Goal: Task Accomplishment & Management: Complete application form

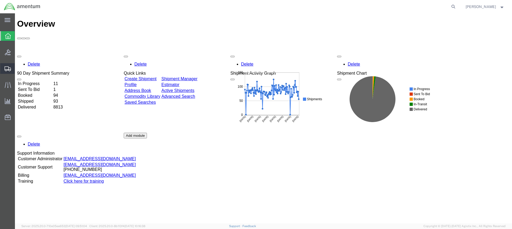
click at [8, 66] on icon at bounding box center [8, 68] width 6 height 5
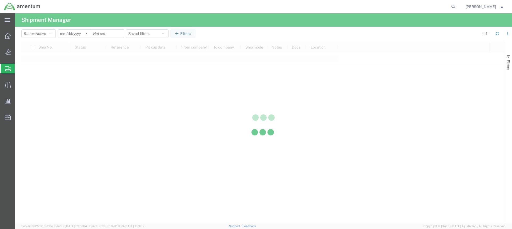
click at [43, 93] on div "main_menu Created with Sketch. Collapse Menu Overview Bids Shipments Shipment M…" at bounding box center [256, 121] width 512 height 216
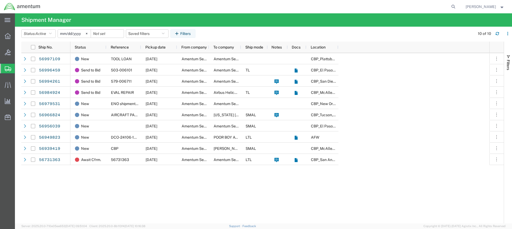
click at [6, 67] on icon at bounding box center [8, 68] width 6 height 5
click at [0, 0] on span "Create from Template" at bounding box center [0, 0] width 0 height 0
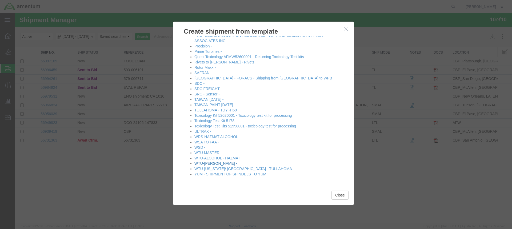
scroll to position [298, 0]
click at [211, 162] on link "WTU-[PERSON_NAME] -" at bounding box center [215, 162] width 43 height 4
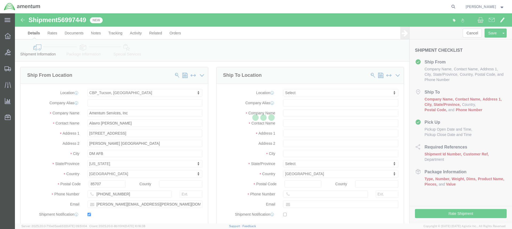
select select "49949"
select select
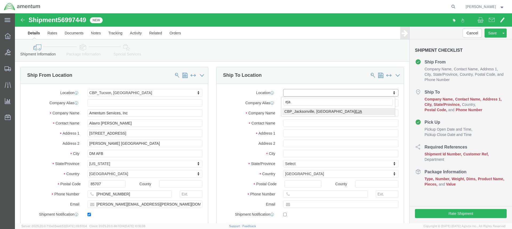
type input "eja"
select select "49930"
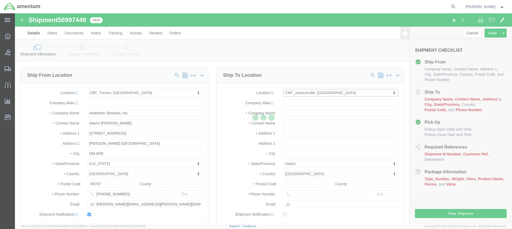
type input "Amentum Services, Inc."
type input "Hangar 1002, [GEOGRAPHIC_DATA]"
type input "[GEOGRAPHIC_DATA]"
type input "32212"
type input "[PHONE_NUMBER]"
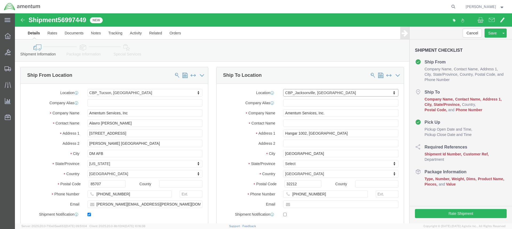
select select "FL"
click input "text"
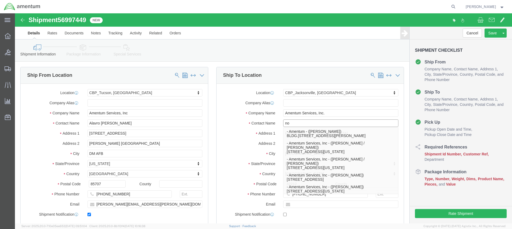
type input "n"
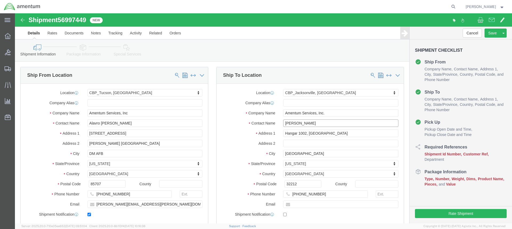
type input "[PERSON_NAME]"
click input "text"
paste input "[PERSON_NAME][EMAIL_ADDRESS][PERSON_NAME][DOMAIN_NAME]"
type input "[PERSON_NAME][EMAIL_ADDRESS][PERSON_NAME][DOMAIN_NAME]"
checkbox input "true"
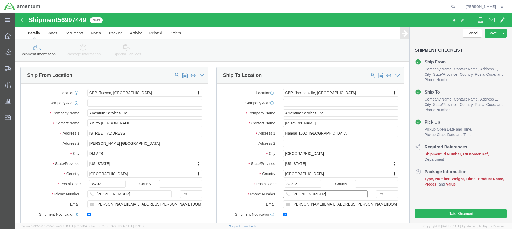
click input "[PHONE_NUMBER]"
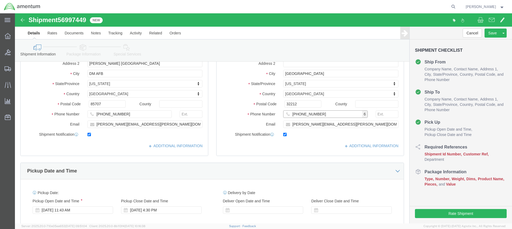
scroll to position [107, 0]
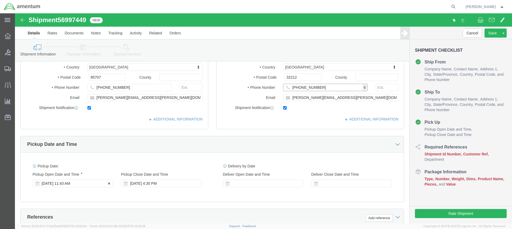
type input "[PHONE_NUMBER]"
click div "[DATE] 11:43 AM"
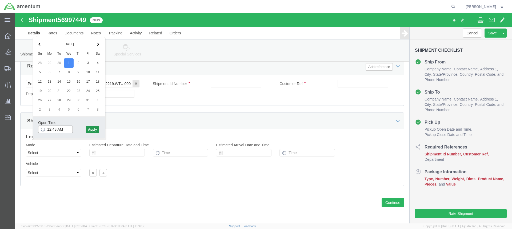
type input "12:43 AM"
click button "Apply"
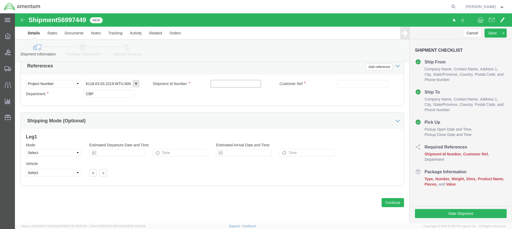
click input "text"
type input "BOLT"
click input "text"
type input "BOLTS"
click button "Continue"
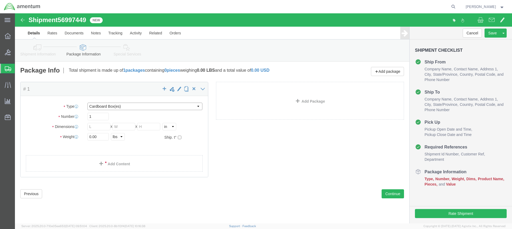
click select "Select BCK Boxes Bale(s) Basket(s) Bolt(s) Bottle(s) Buckets Bulk Bundle(s) Can…"
select select "ENV"
click select "Select BCK Boxes Bale(s) Basket(s) Bolt(s) Bottle(s) Buckets Bulk Bundle(s) Can…"
type input "9.50"
type input "12.50"
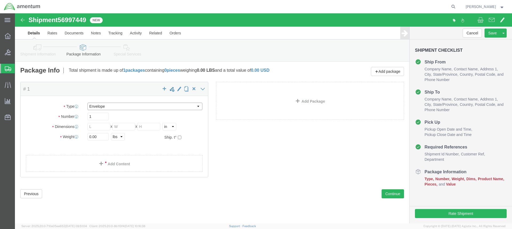
type input "0.25"
type input "1"
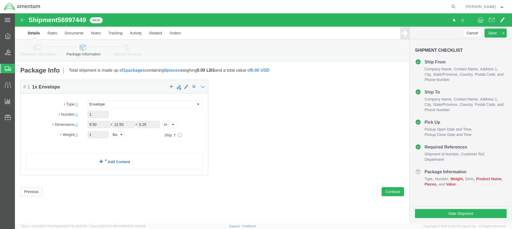
click link "Add Content"
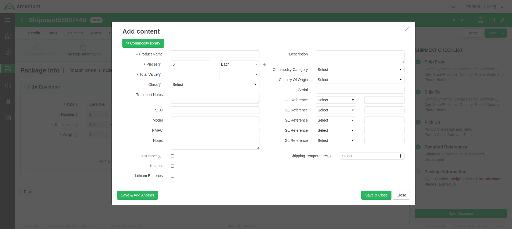
click div
click input "text"
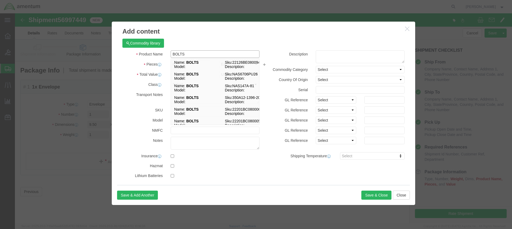
type input "BOLTS"
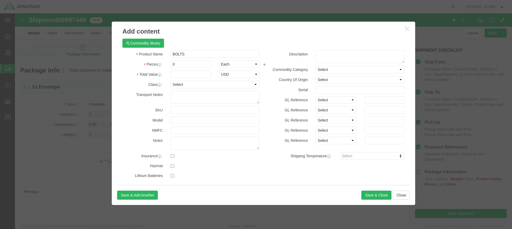
click label "Pieces"
click input "0"
type input "4"
click input "text"
type input "50.00"
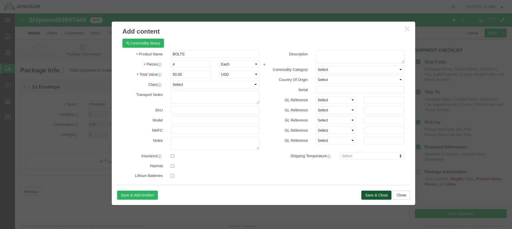
click button "Save & Close"
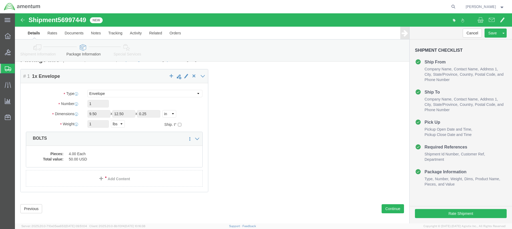
scroll to position [17, 0]
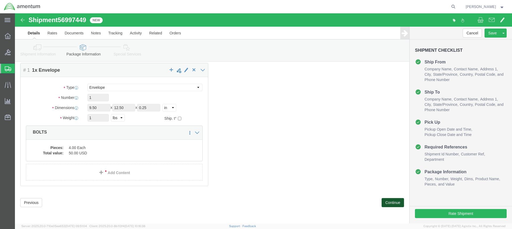
click button "Continue"
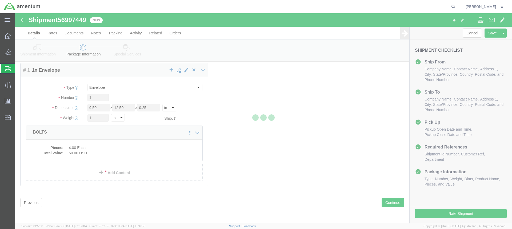
select select
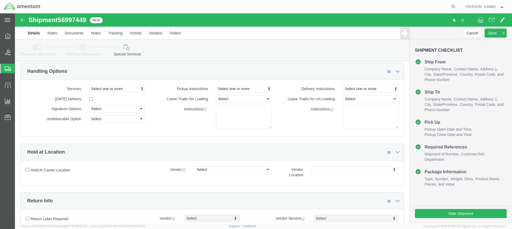
select select "DEPARTMENT"
click button "Rate Shipment"
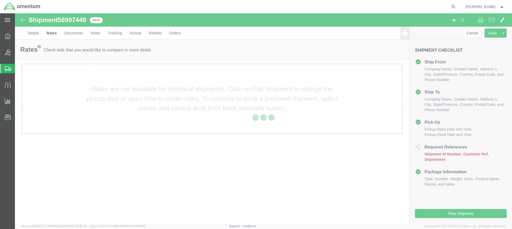
scroll to position [0, 0]
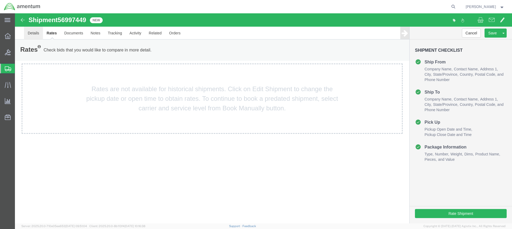
click at [34, 33] on link "Details" at bounding box center [33, 33] width 19 height 13
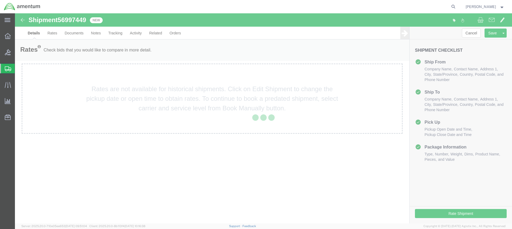
select select "49949"
select select "49930"
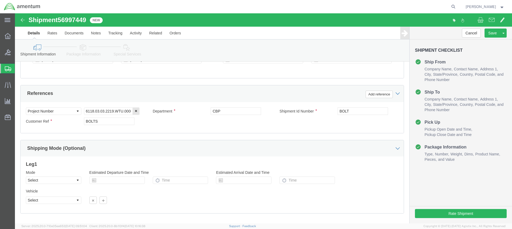
scroll to position [213, 0]
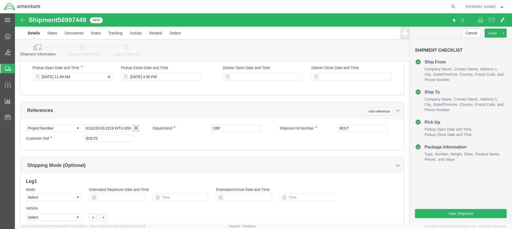
click div "[DATE] 11:49 AM"
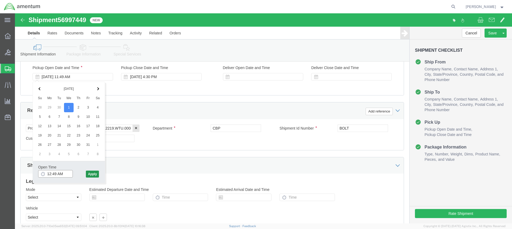
type input "12:49 AM"
click button "Apply"
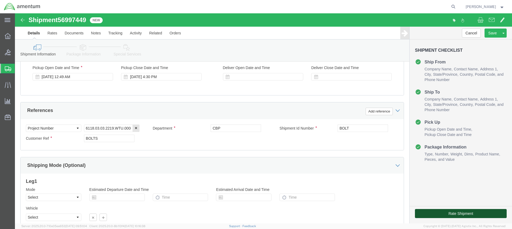
click button "Rate Shipment"
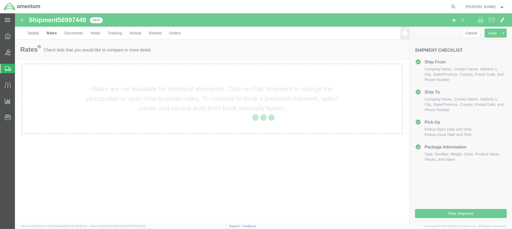
scroll to position [0, 0]
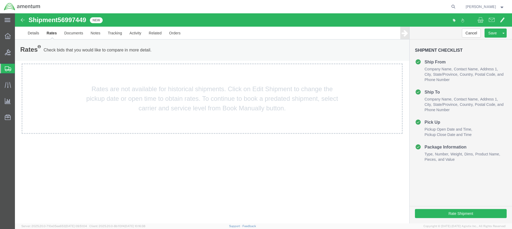
drag, startPoint x: 51, startPoint y: 87, endPoint x: 45, endPoint y: 56, distance: 31.1
click at [52, 85] on div "Rates are not available for historical shipments. Click on Edit Shipment to cha…" at bounding box center [212, 98] width 381 height 70
click at [34, 32] on link "Details" at bounding box center [33, 33] width 19 height 13
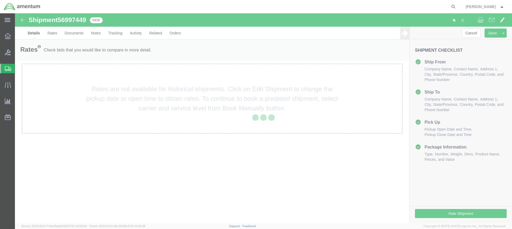
select select "49949"
select select "49930"
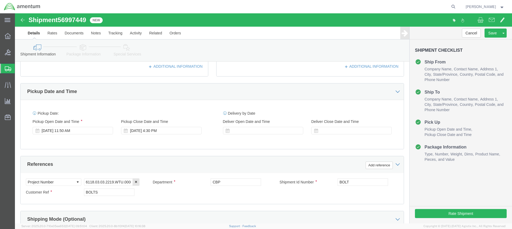
scroll to position [160, 0]
click div
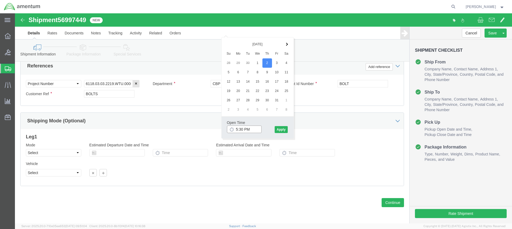
click input "5:30 PM"
click input "8:30 PM"
type input "8:30 AM"
click button "Apply"
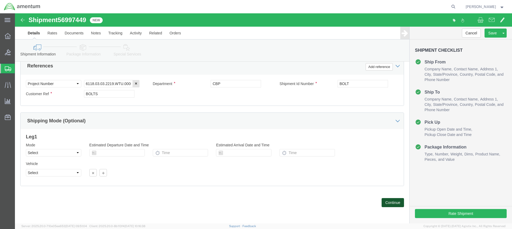
click button "Continue"
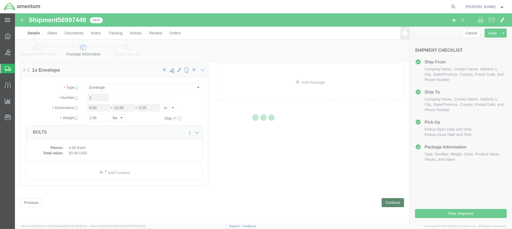
scroll to position [0, 0]
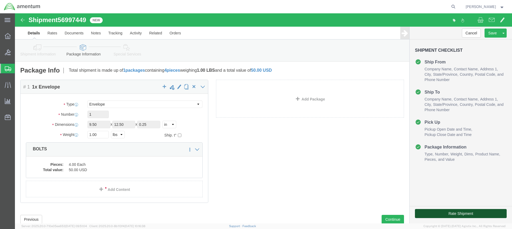
click button "Rate Shipment"
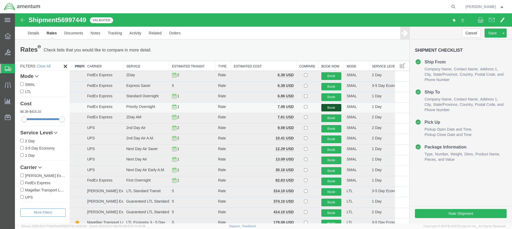
click at [328, 108] on button "Book" at bounding box center [331, 108] width 20 height 8
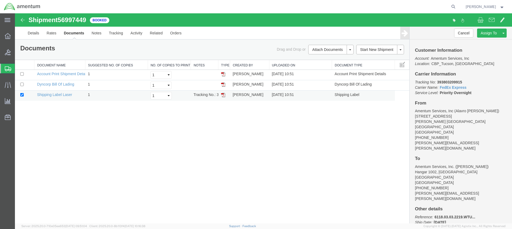
click at [222, 96] on img at bounding box center [223, 95] width 4 height 4
